Goal: Find specific page/section: Find specific page/section

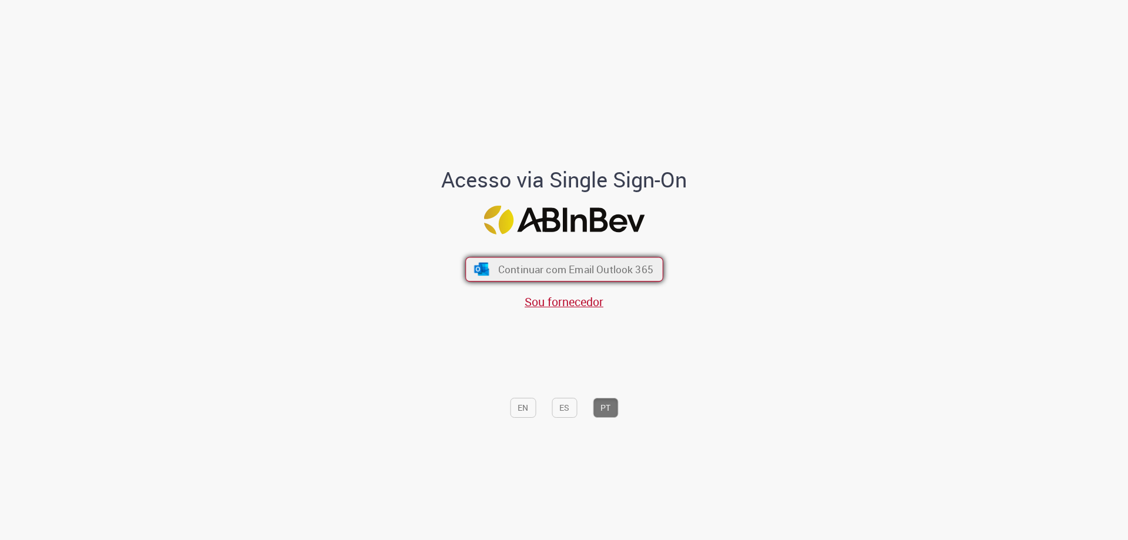
click at [573, 266] on span "Continuar com Email Outlook 365" at bounding box center [575, 270] width 155 height 14
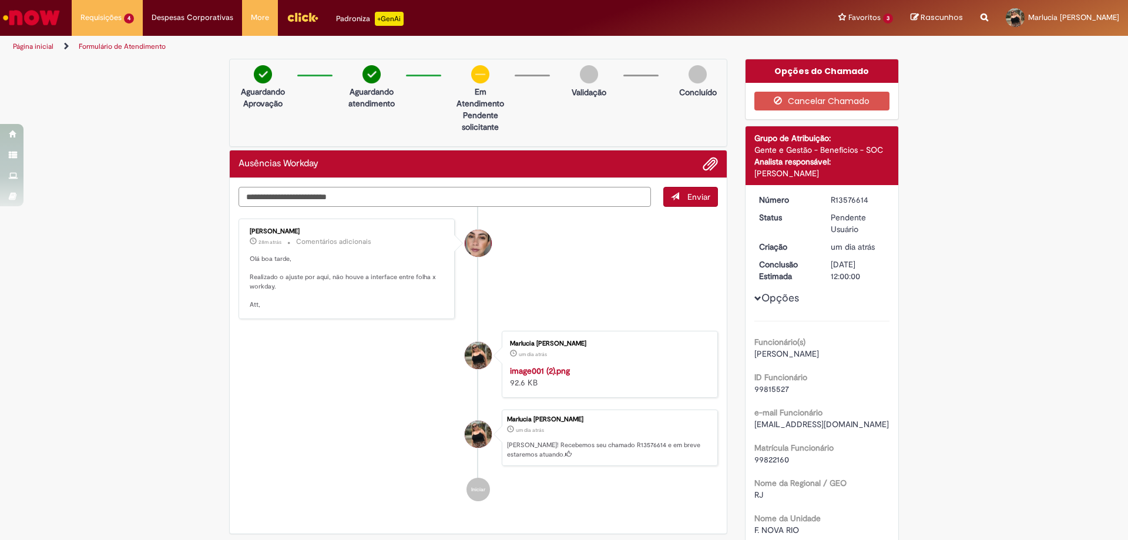
click at [379, 193] on textarea "Digite sua mensagem aqui..." at bounding box center [444, 197] width 412 height 20
type textarea "********"
click at [38, 42] on link "Página inicial" at bounding box center [33, 46] width 41 height 9
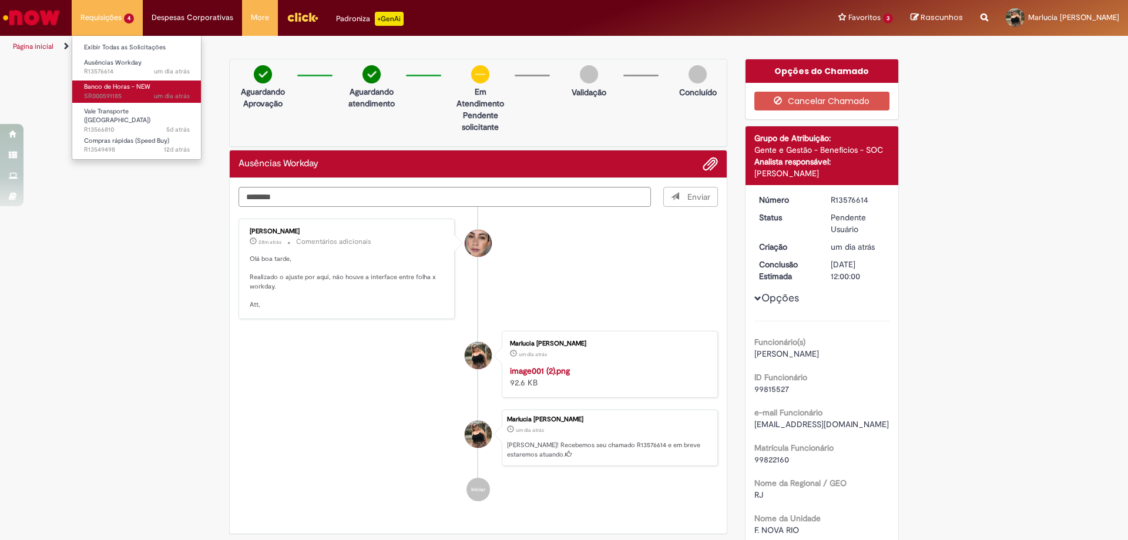
click at [113, 89] on span "Banco de Horas - NEW" at bounding box center [117, 86] width 66 height 9
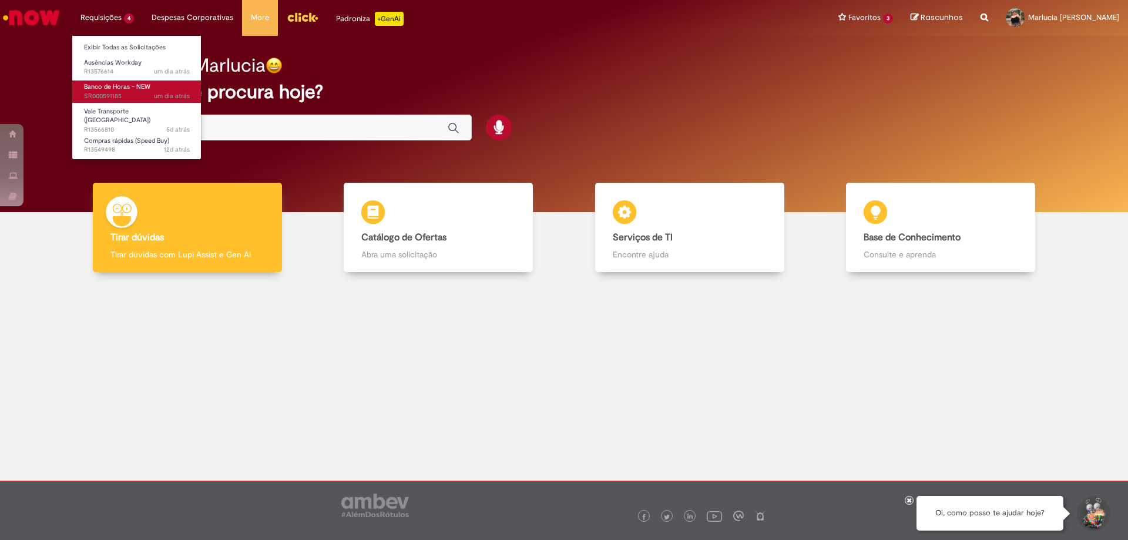
click at [107, 89] on span "Banco de Horas - NEW" at bounding box center [117, 86] width 66 height 9
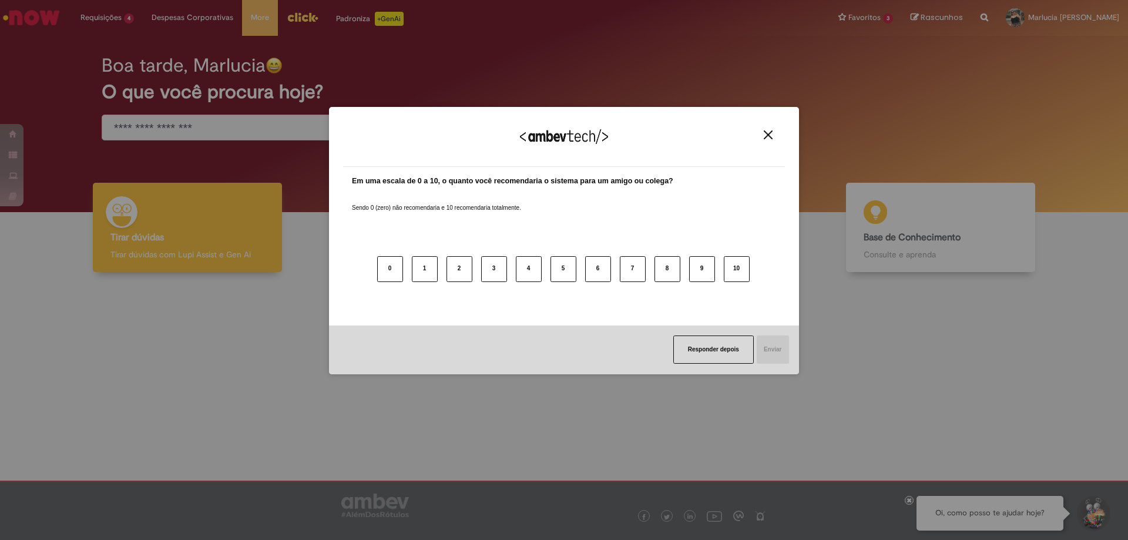
drag, startPoint x: 763, startPoint y: 135, endPoint x: 609, endPoint y: 88, distance: 160.9
click at [767, 133] on button "Close" at bounding box center [768, 135] width 16 height 10
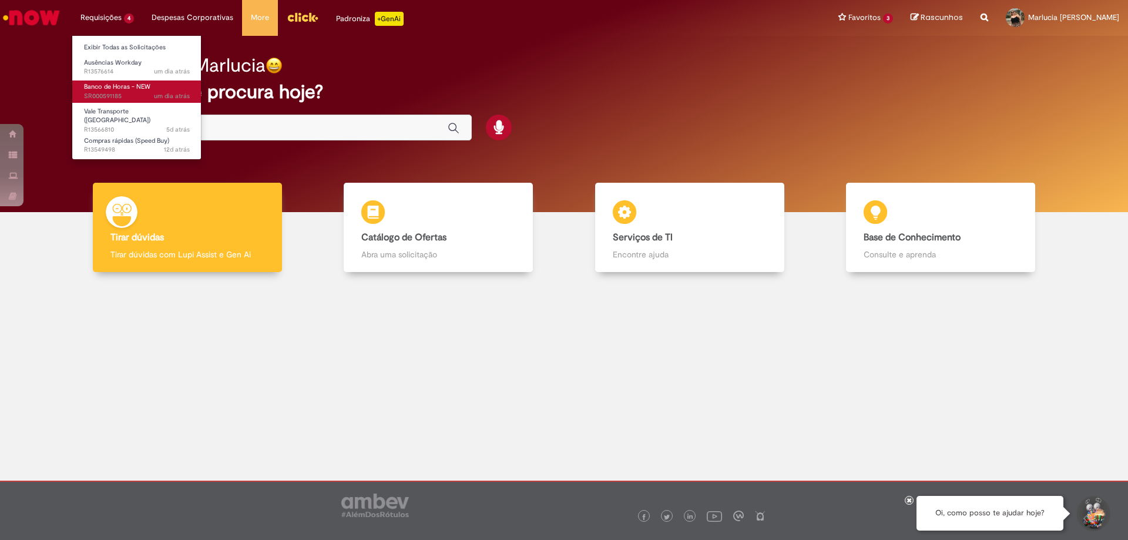
click at [105, 85] on span "Banco de Horas - NEW" at bounding box center [117, 86] width 66 height 9
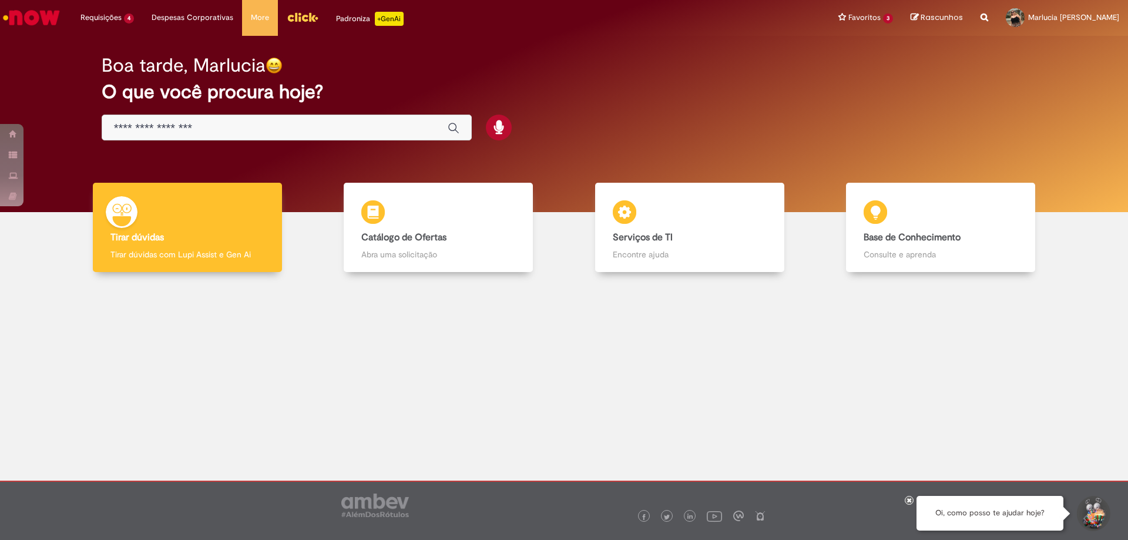
click at [251, 125] on input "Basta digitar aqui" at bounding box center [275, 129] width 322 height 14
click at [547, 338] on div at bounding box center [564, 372] width 1110 height 183
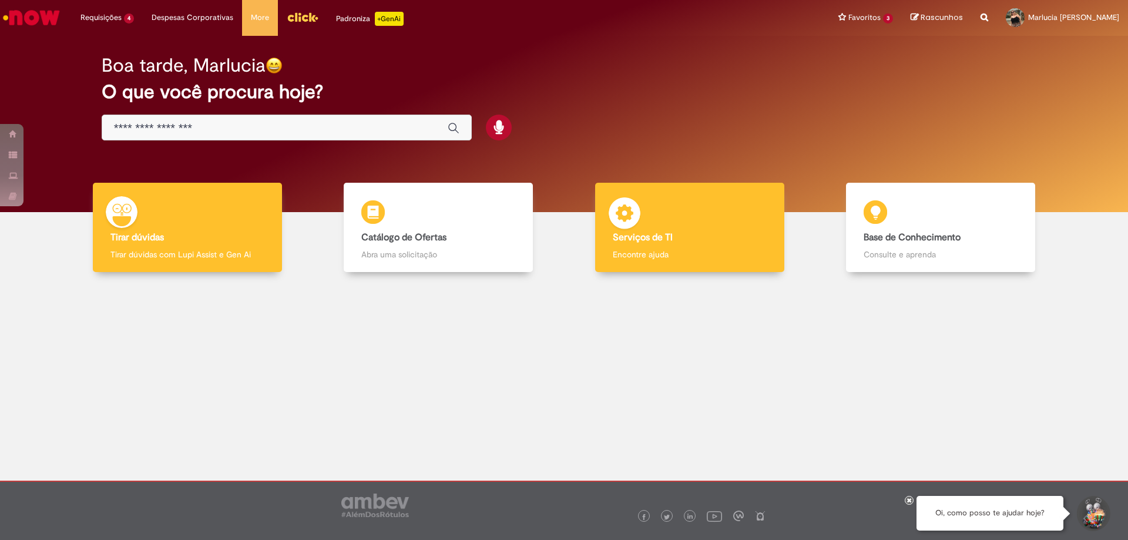
click at [647, 263] on div "Serviços de TI Serviços de TI Encontre ajuda" at bounding box center [689, 228] width 189 height 90
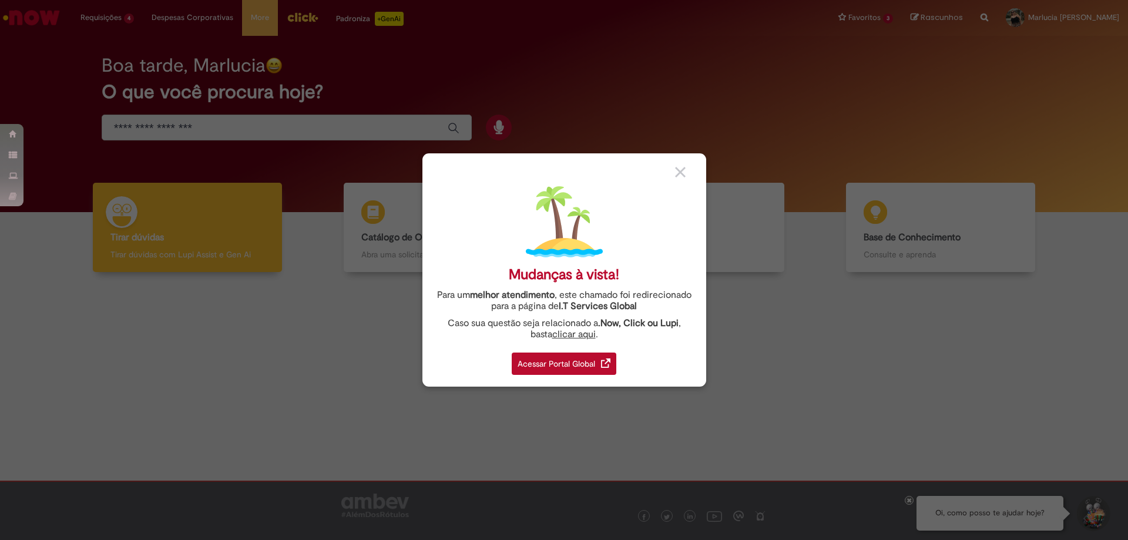
click at [567, 355] on div "Acessar Portal Global" at bounding box center [564, 363] width 105 height 22
